Goal: Task Accomplishment & Management: Manage account settings

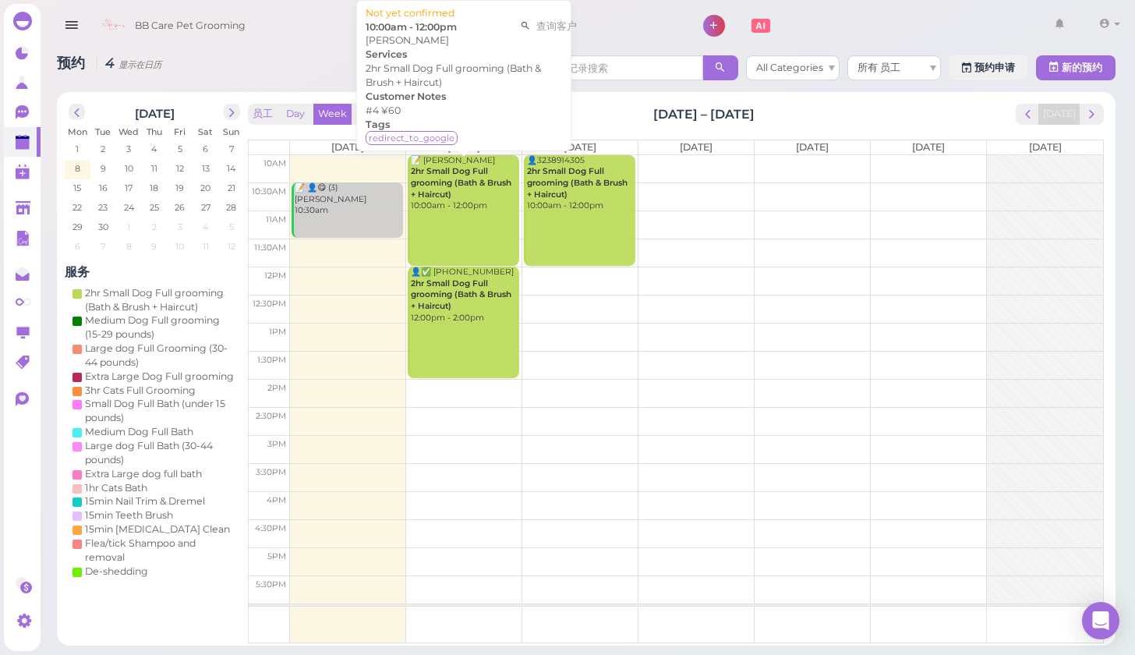
click at [483, 171] on b "2hr Small Dog Full grooming (Bath & Brush + Haircut)" at bounding box center [461, 182] width 101 height 33
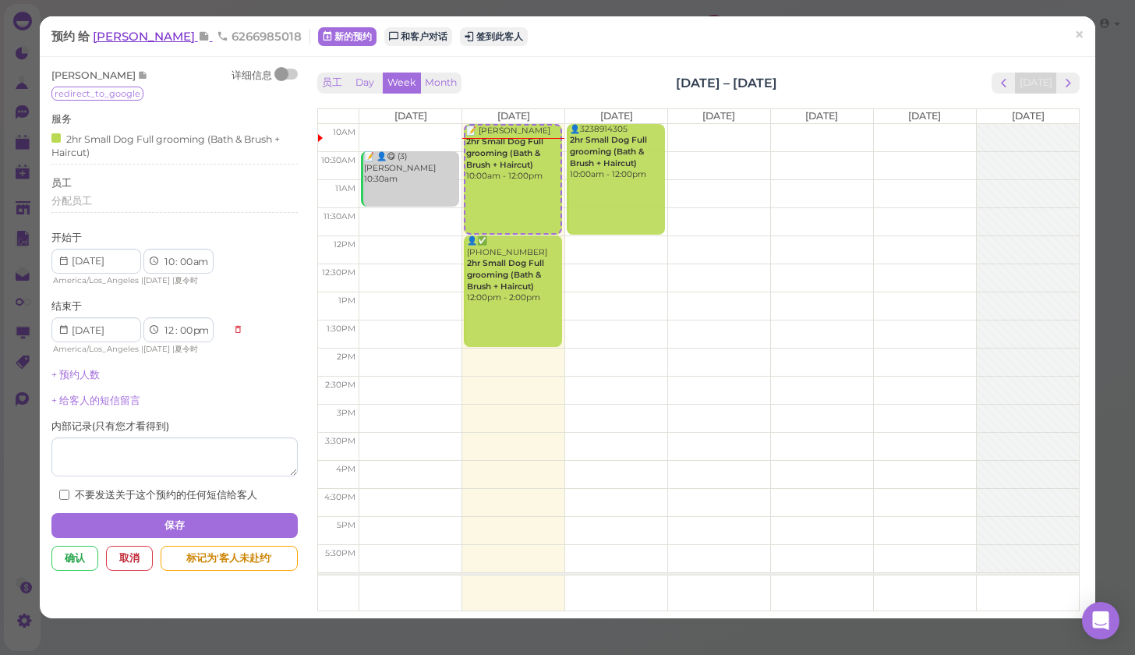
click at [143, 37] on span "[PERSON_NAME]" at bounding box center [145, 36] width 105 height 15
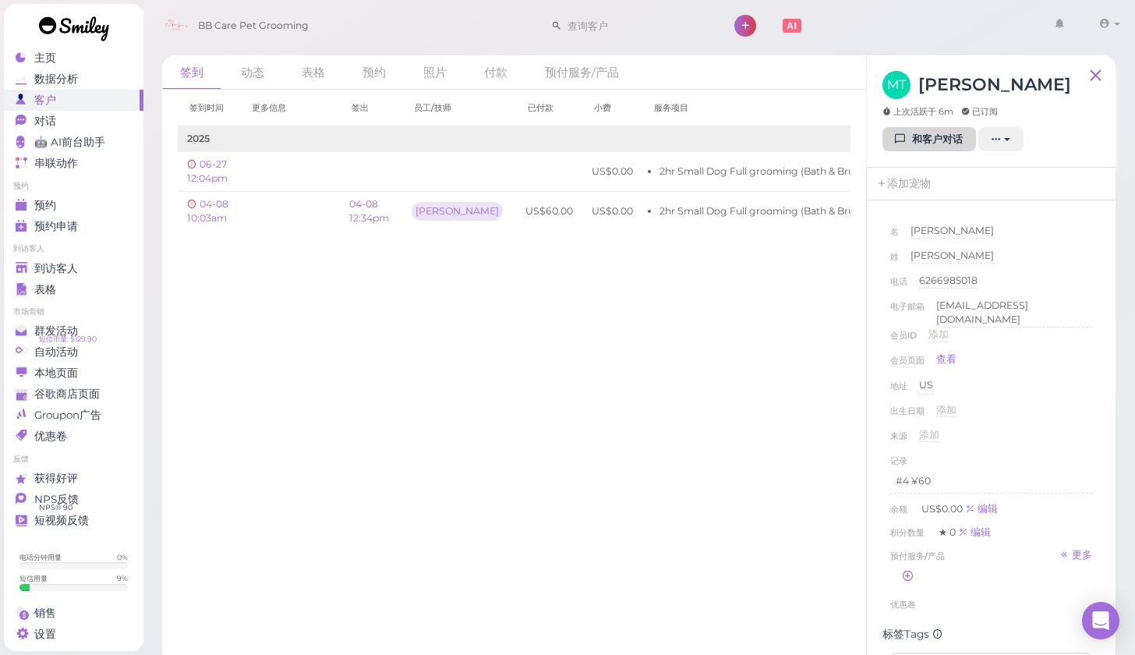
click at [924, 143] on link "和客户对话" at bounding box center [929, 139] width 94 height 25
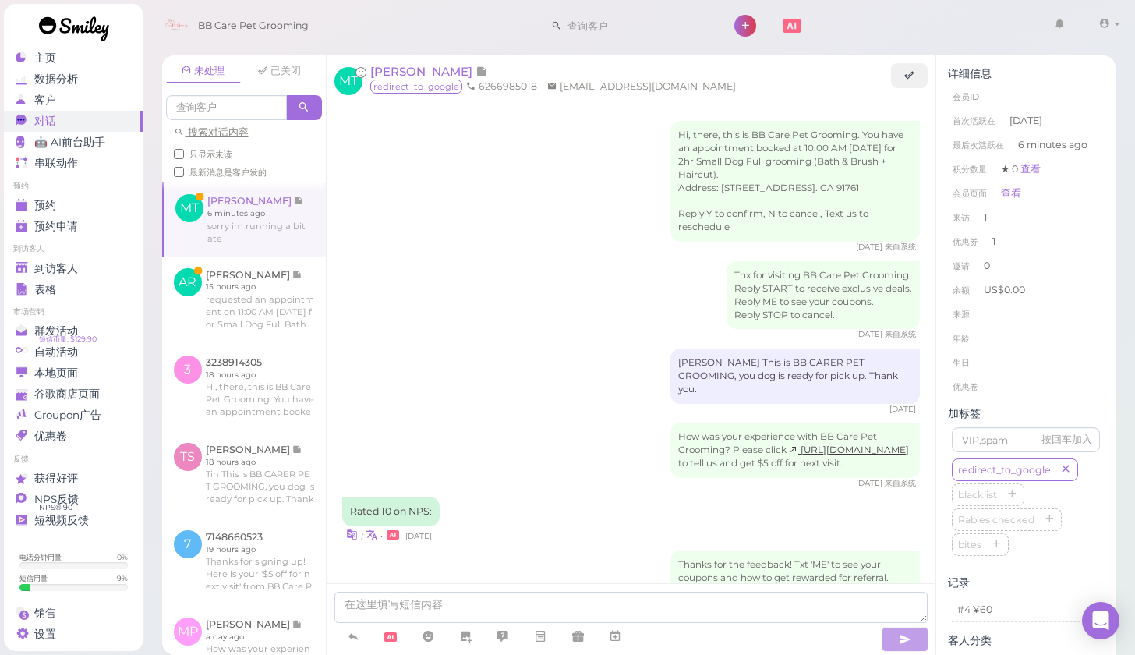
scroll to position [1993, 0]
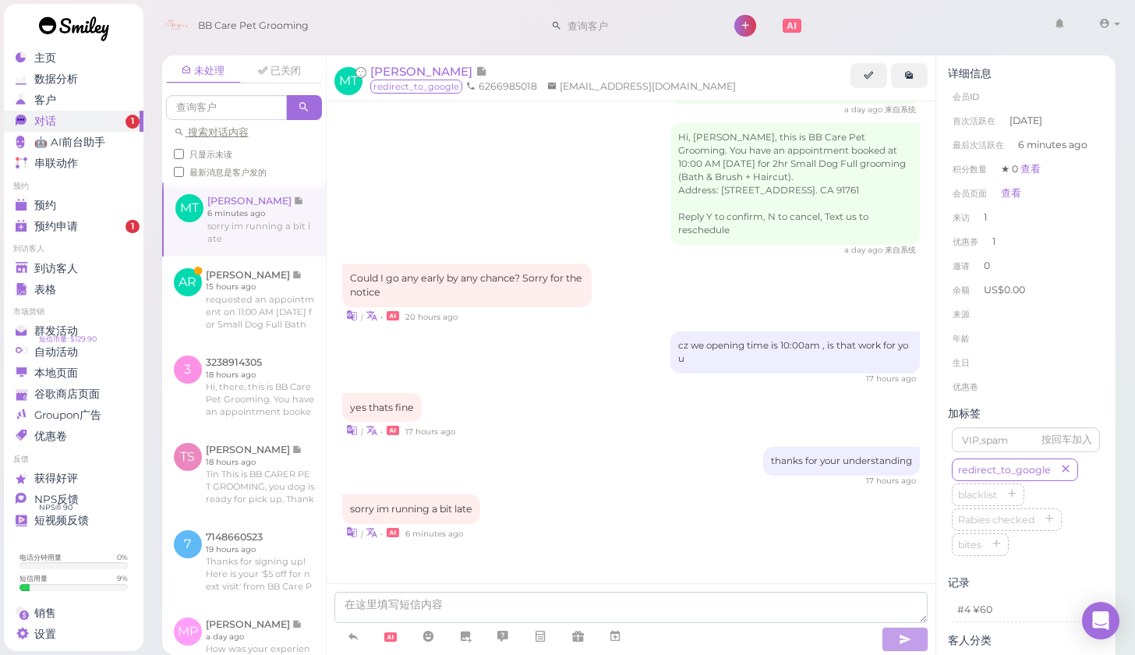
click at [594, 416] on div "yes thats fine | • 17 hours ago" at bounding box center [631, 416] width 578 height 46
click at [503, 588] on div at bounding box center [631, 619] width 609 height 72
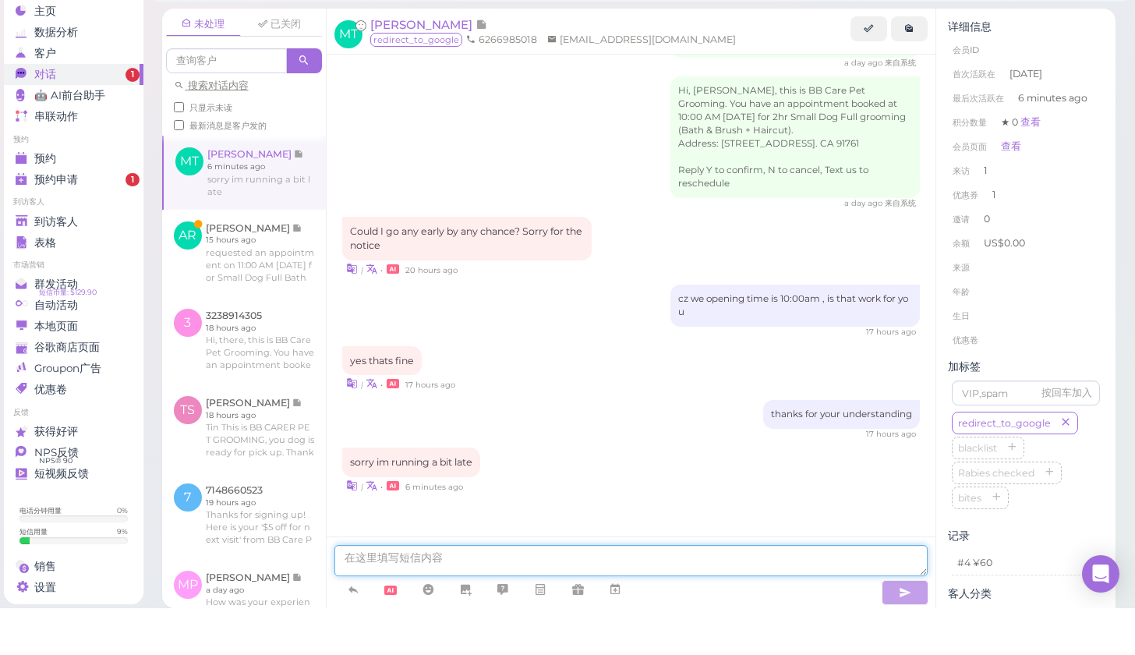
click at [402, 592] on textarea at bounding box center [631, 607] width 594 height 31
type textarea "okay wait for you"
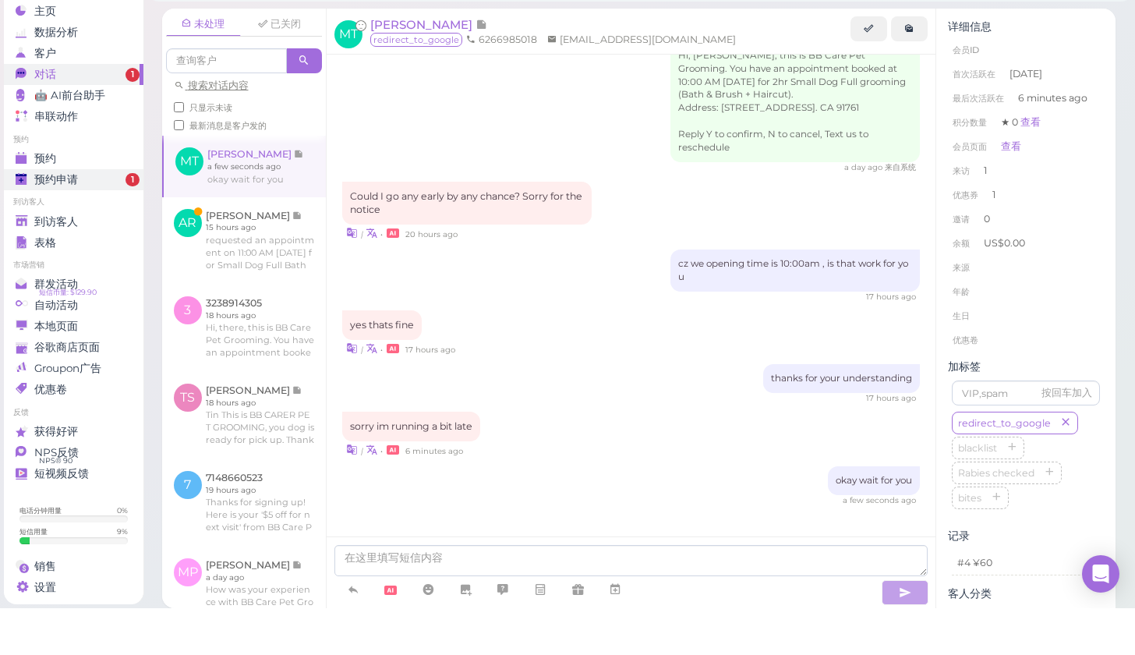
click at [83, 220] on div "预约申请" at bounding box center [72, 226] width 112 height 13
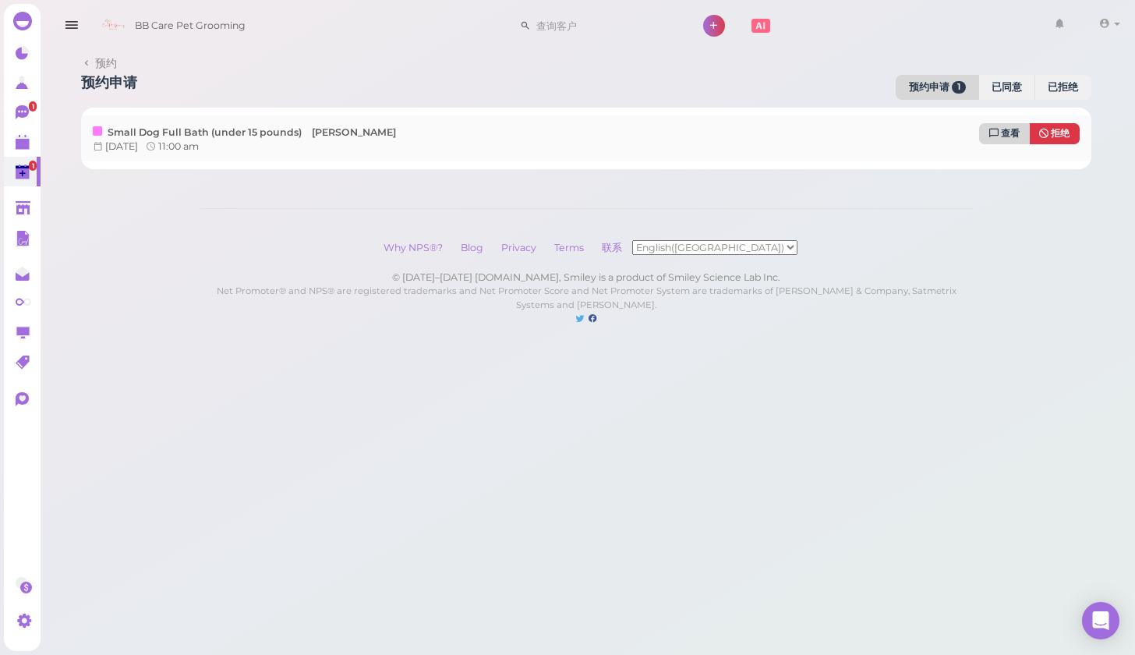
click at [1017, 139] on link "查看" at bounding box center [1004, 133] width 51 height 21
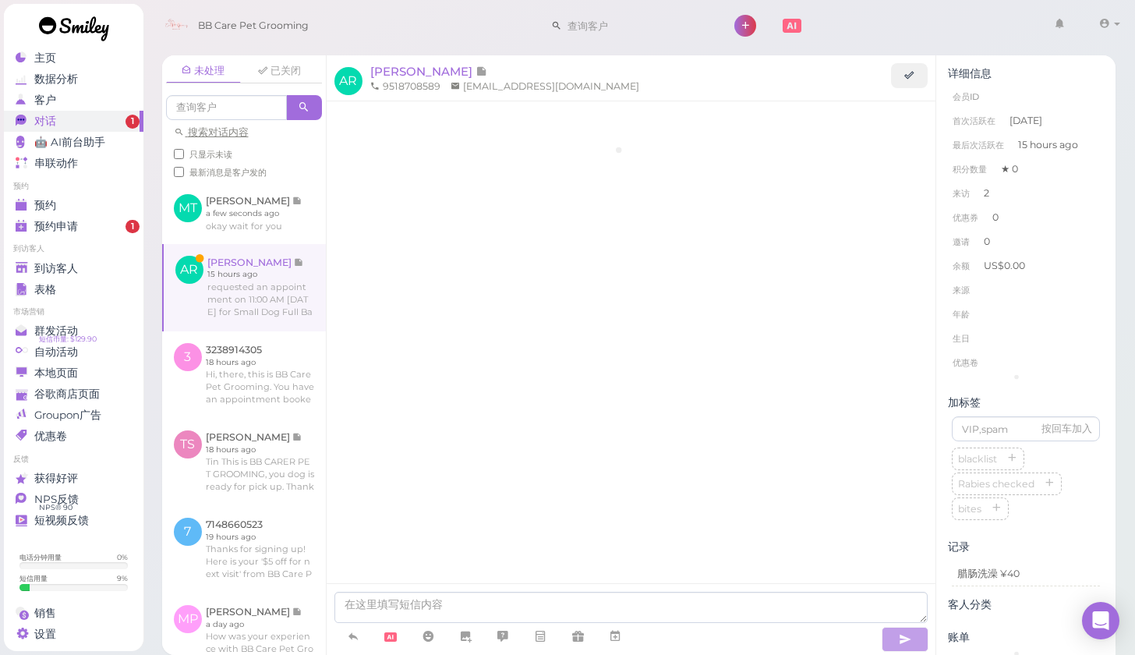
scroll to position [1192, 0]
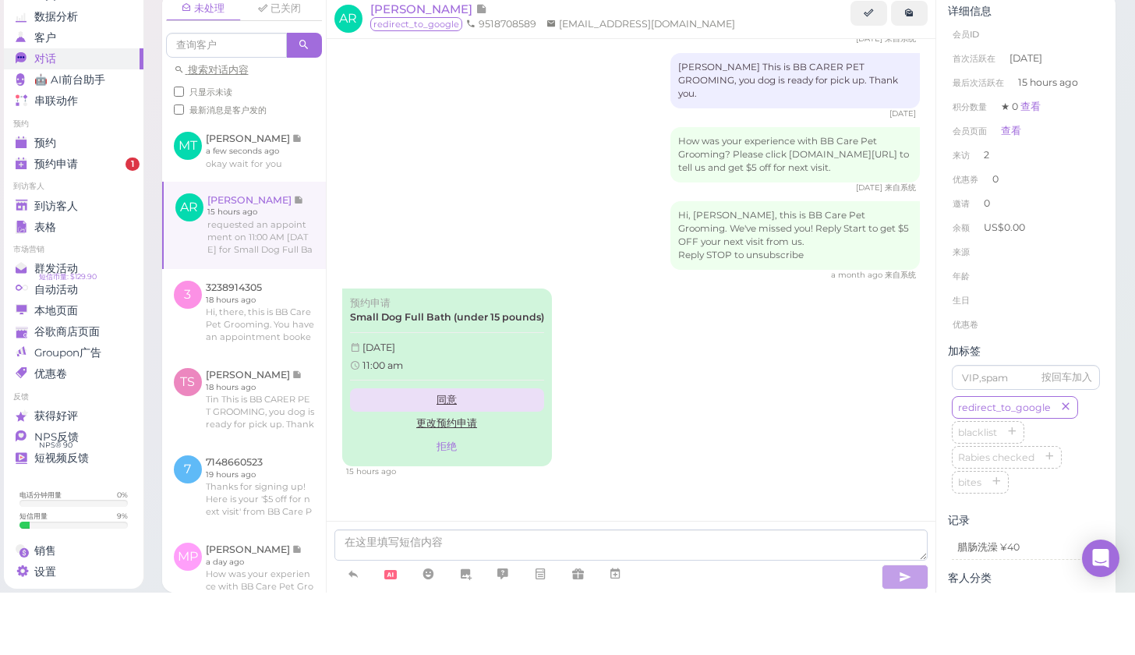
click at [454, 450] on link "同意" at bounding box center [447, 461] width 194 height 23
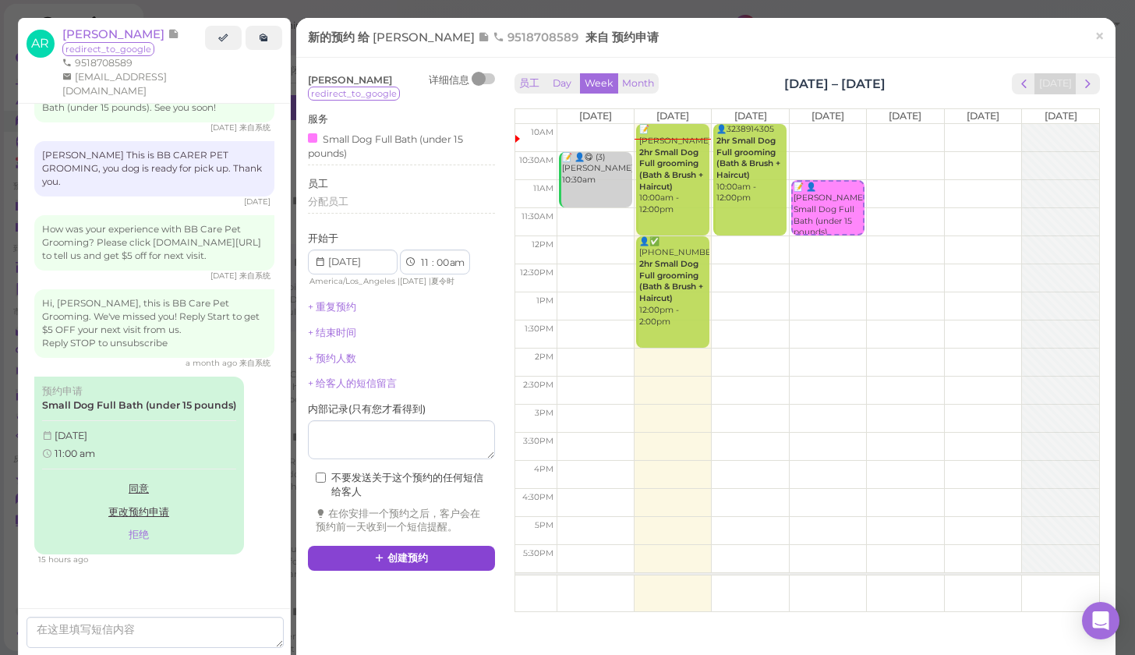
click at [426, 546] on button "创建预约" at bounding box center [401, 558] width 187 height 25
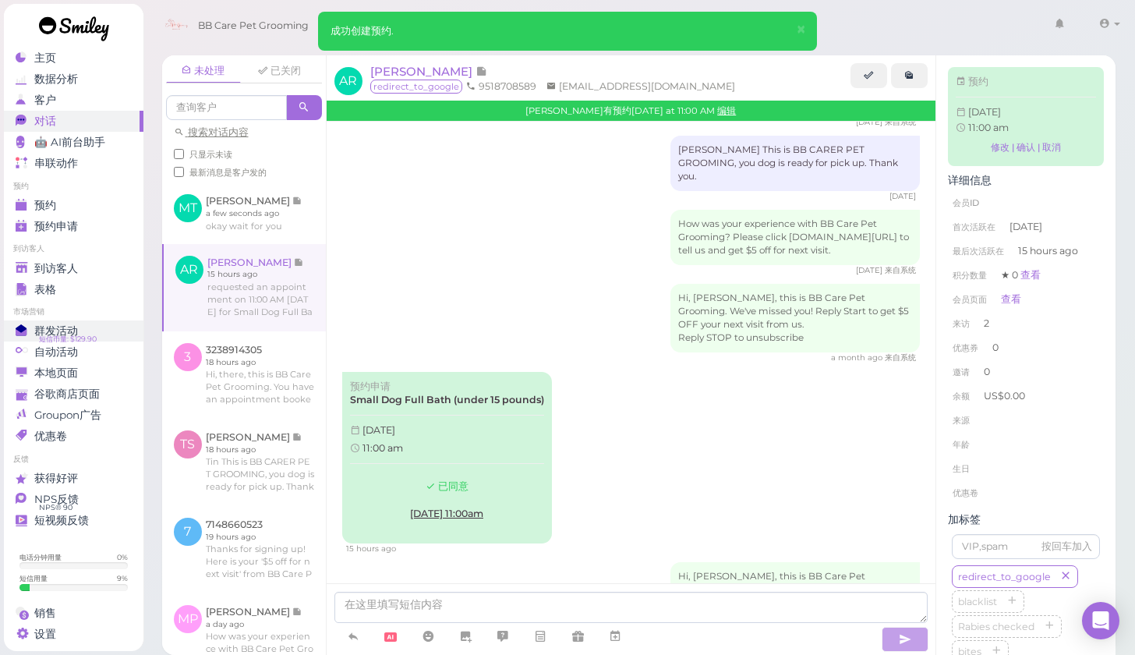
scroll to position [1337, 0]
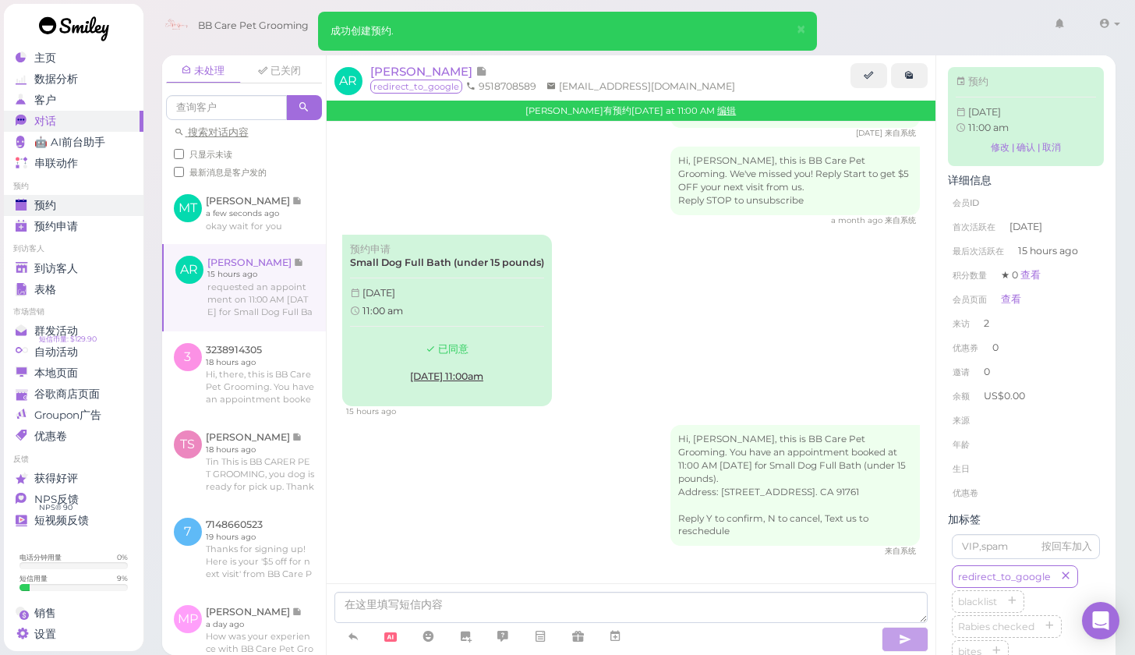
click at [56, 201] on div "预约" at bounding box center [72, 205] width 112 height 13
